Goal: Navigation & Orientation: Find specific page/section

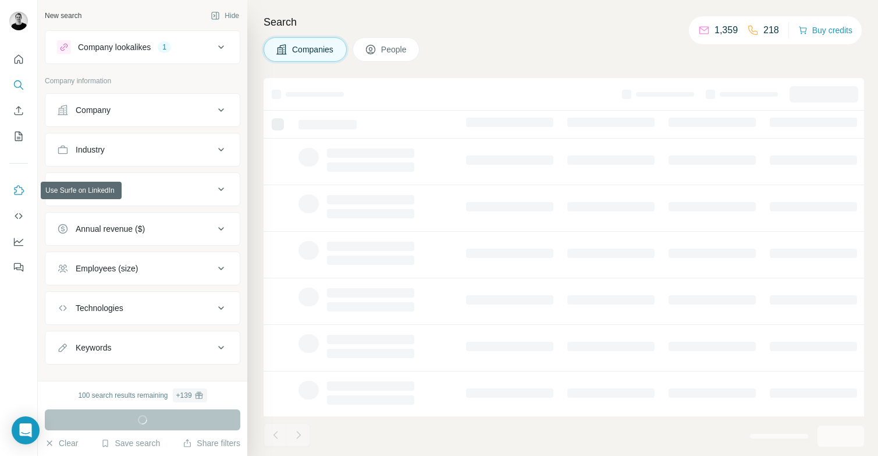
click at [22, 193] on icon "Use Surfe on LinkedIn" at bounding box center [20, 189] width 10 height 9
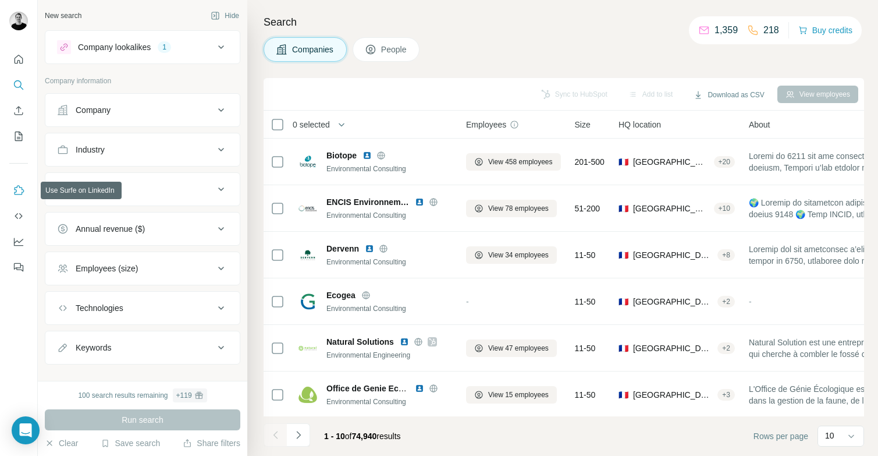
click at [20, 194] on icon "Use Surfe on LinkedIn" at bounding box center [19, 191] width 12 height 12
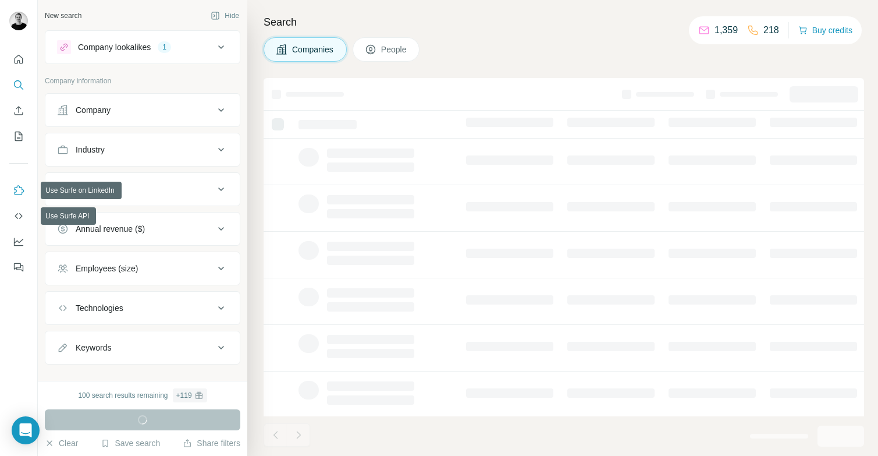
click at [17, 183] on button "Use Surfe on LinkedIn" at bounding box center [18, 190] width 19 height 21
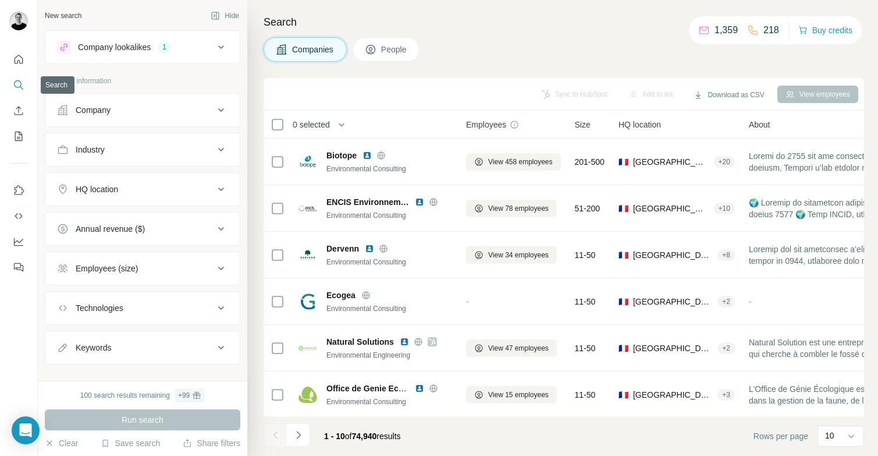
click at [16, 81] on icon "Search" at bounding box center [19, 85] width 12 height 12
click at [17, 58] on icon "Quick start" at bounding box center [19, 60] width 12 height 12
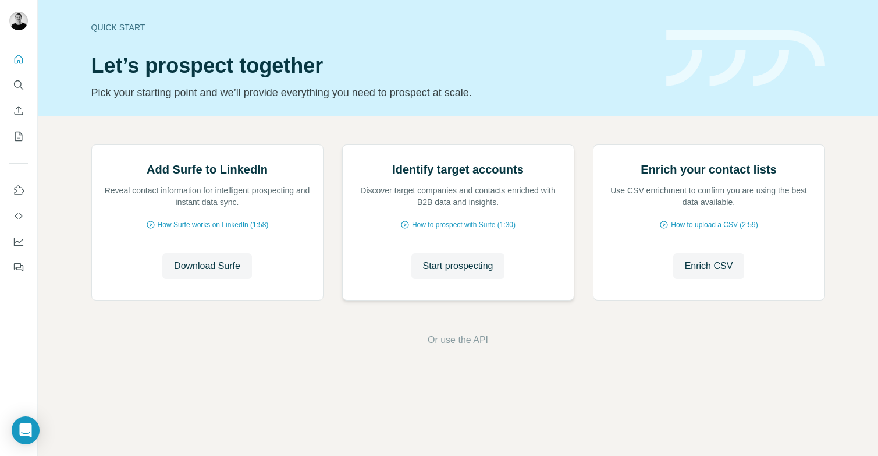
scroll to position [47, 0]
click at [19, 62] on icon "Quick start" at bounding box center [19, 60] width 12 height 12
